Goal: Task Accomplishment & Management: Manage account settings

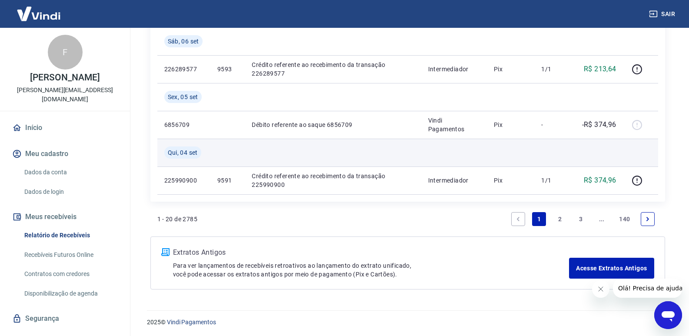
scroll to position [819, 0]
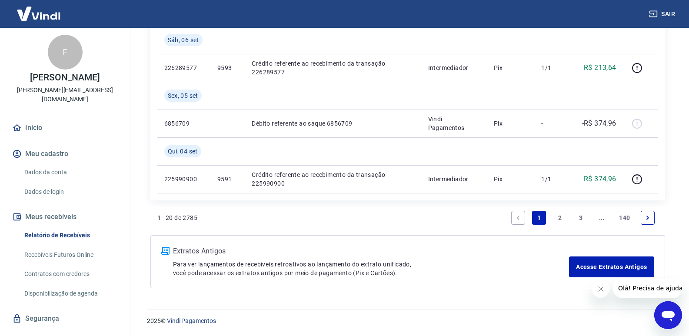
click at [558, 217] on link "2" at bounding box center [560, 218] width 14 height 14
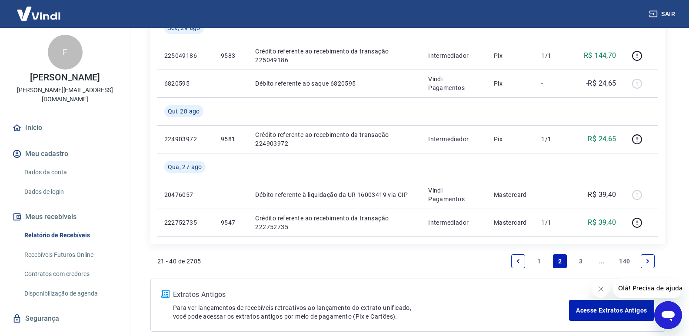
scroll to position [736, 0]
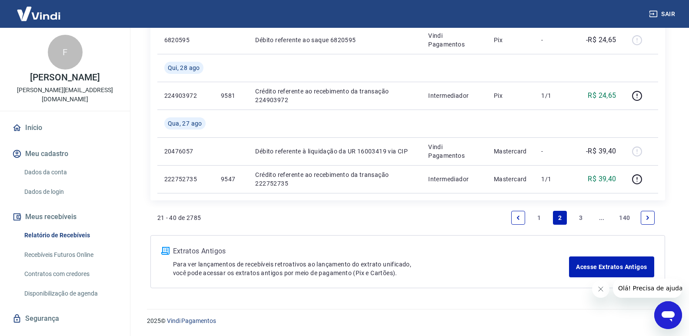
click at [541, 216] on link "1" at bounding box center [539, 218] width 14 height 14
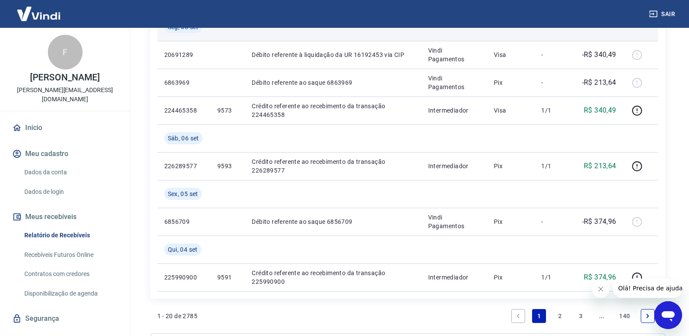
scroll to position [819, 0]
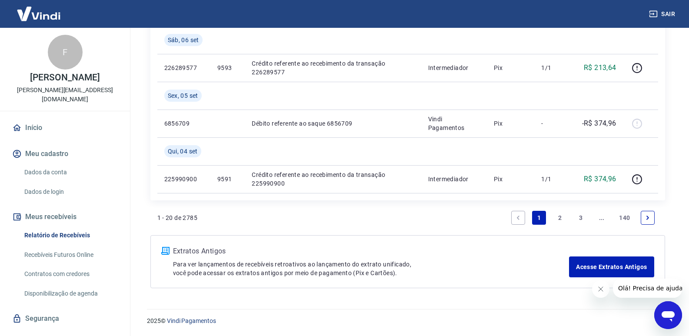
drag, startPoint x: 557, startPoint y: 215, endPoint x: 538, endPoint y: 230, distance: 24.8
click at [558, 217] on link "2" at bounding box center [560, 218] width 14 height 14
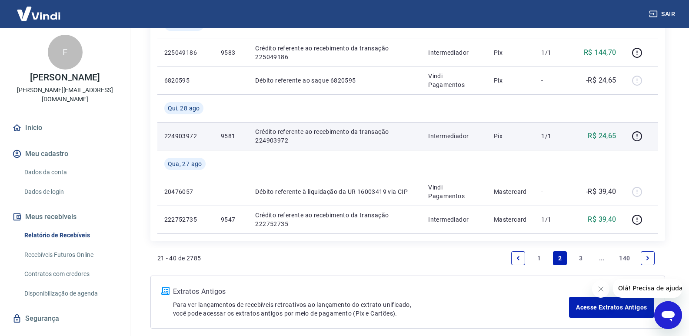
scroll to position [736, 0]
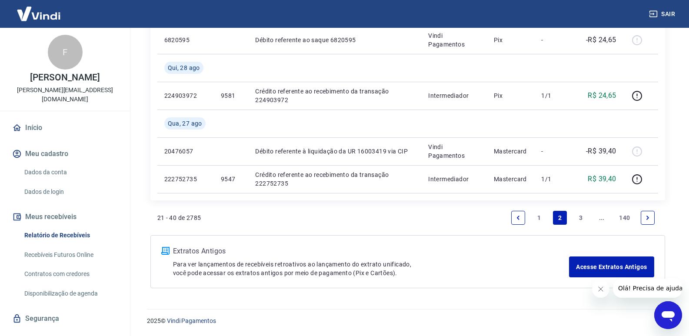
drag, startPoint x: 579, startPoint y: 214, endPoint x: 426, endPoint y: 189, distance: 154.7
click at [579, 214] on link "3" at bounding box center [581, 218] width 14 height 14
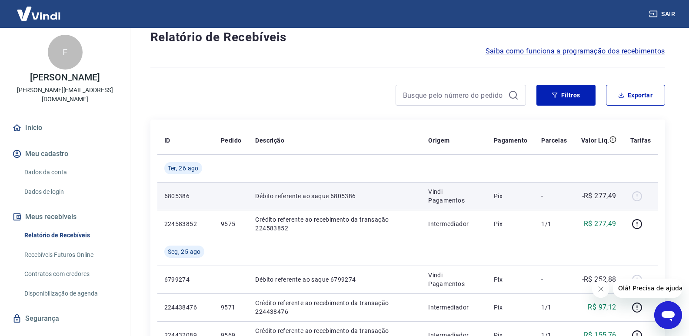
scroll to position [43, 0]
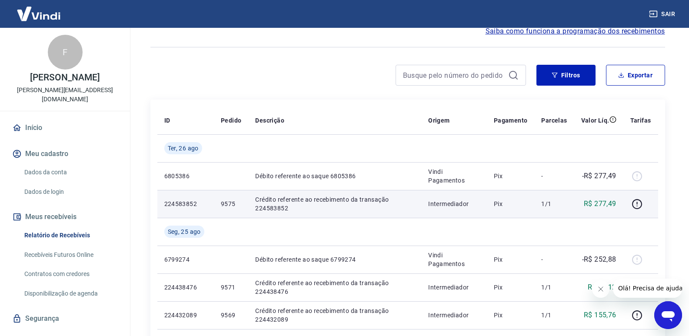
click at [452, 193] on td "Intermediador" at bounding box center [454, 204] width 66 height 28
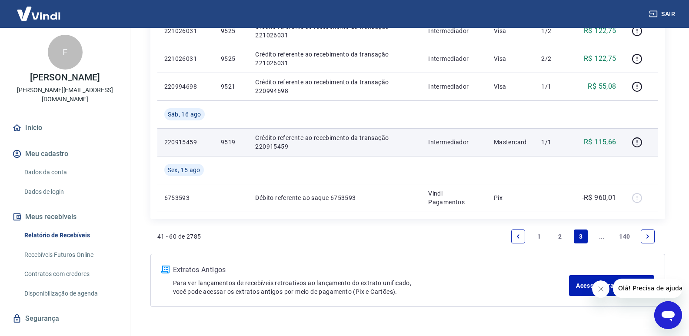
scroll to position [764, 0]
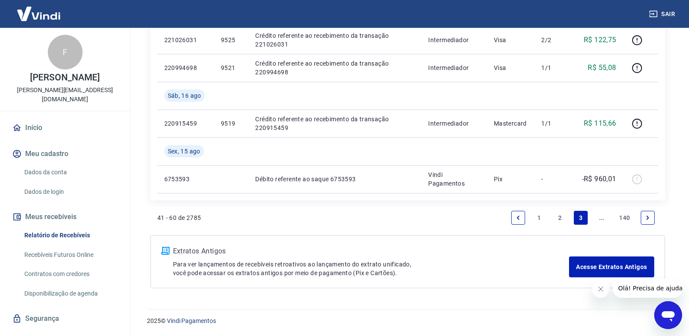
click at [646, 215] on icon "Next page" at bounding box center [648, 218] width 6 height 6
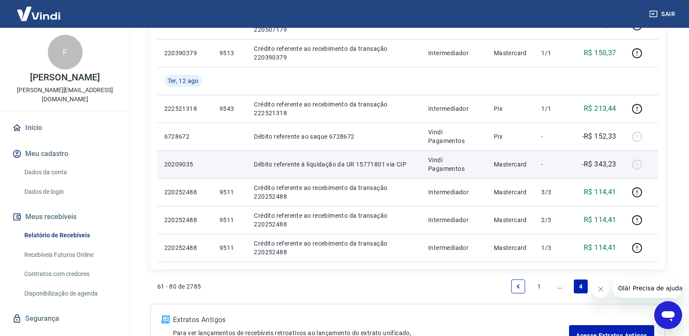
scroll to position [609, 0]
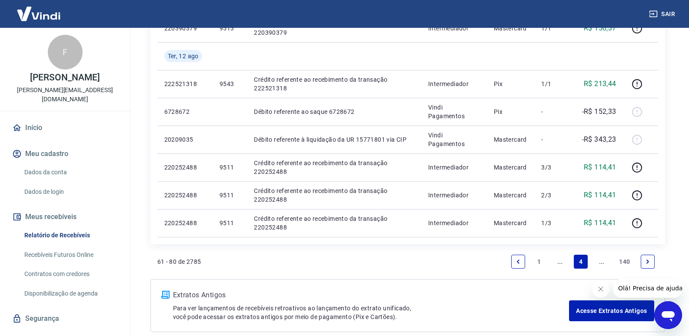
click at [651, 265] on link "Next page" at bounding box center [648, 262] width 14 height 14
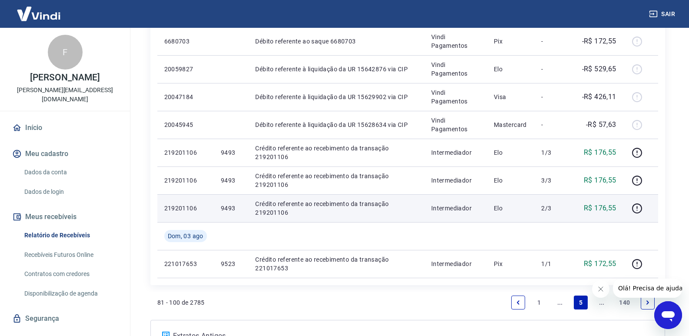
scroll to position [693, 0]
